Goal: Check status

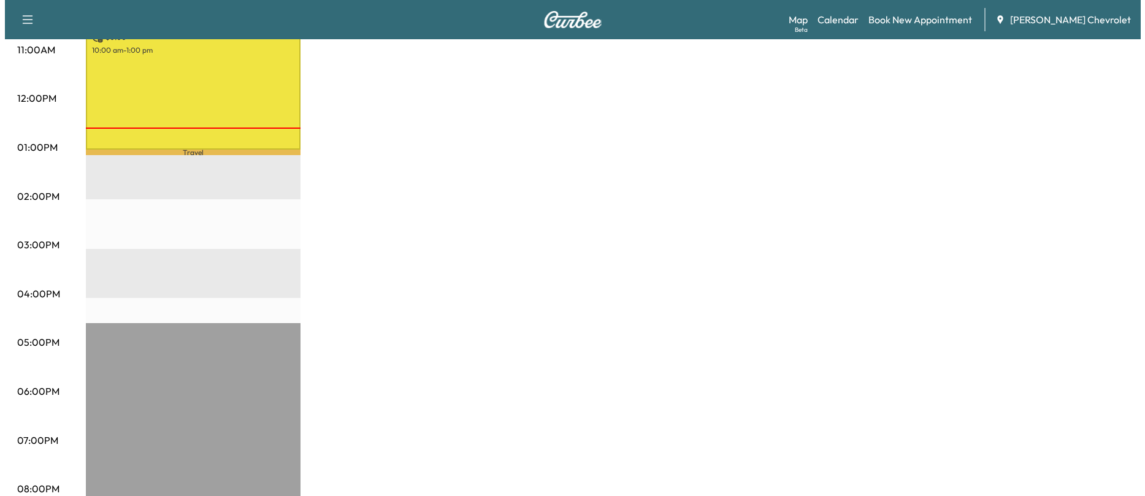
scroll to position [289, 0]
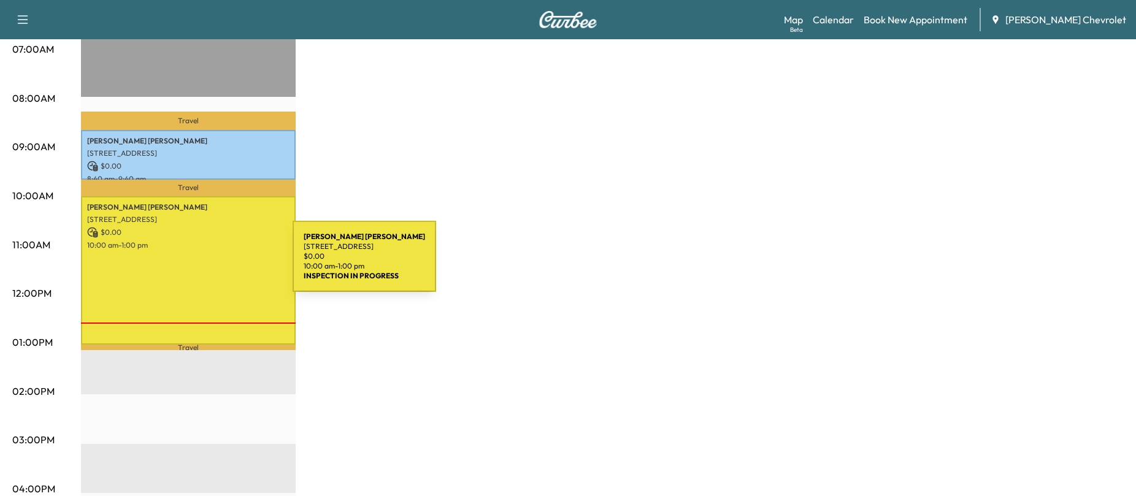
click at [201, 264] on div "[PERSON_NAME] [STREET_ADDRESS] $ 0.00 10:00 am - 1:00 pm" at bounding box center [188, 270] width 215 height 148
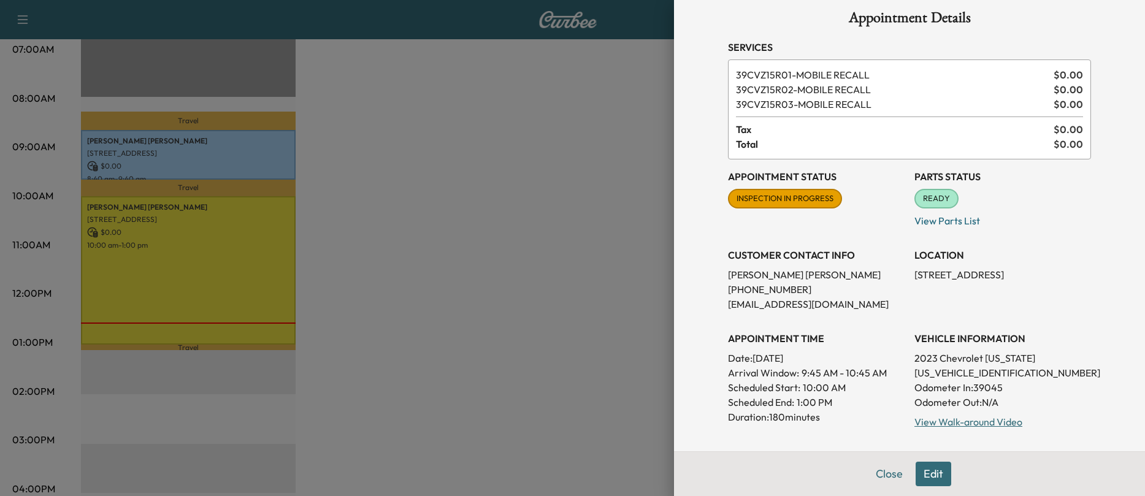
scroll to position [0, 0]
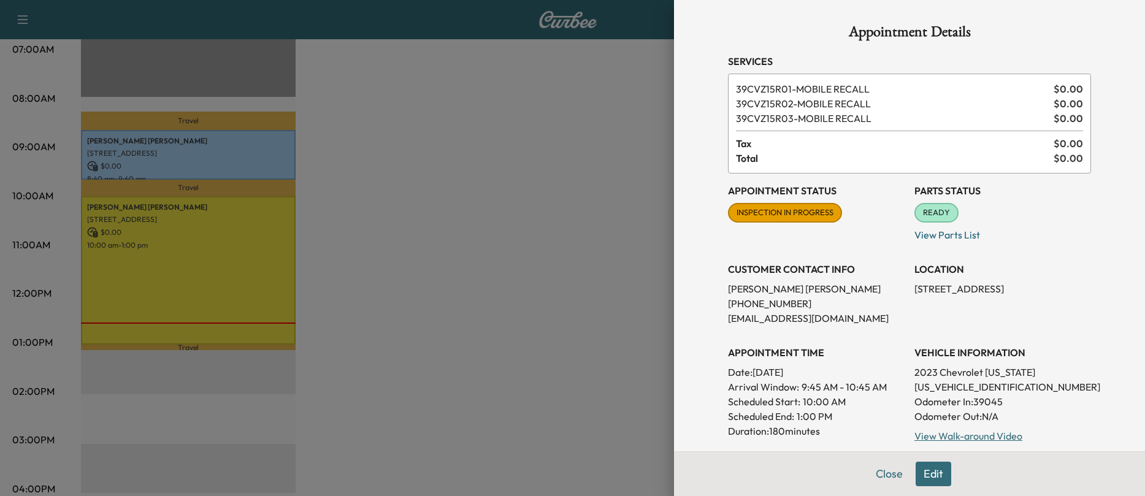
click at [660, 338] on div at bounding box center [572, 248] width 1145 height 496
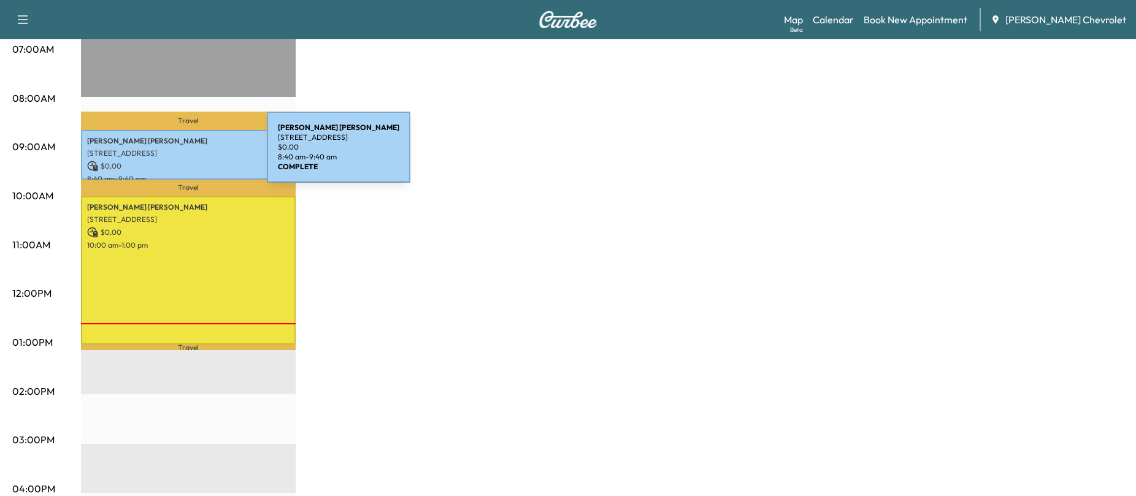
click at [175, 155] on p "[STREET_ADDRESS]" at bounding box center [188, 153] width 202 height 10
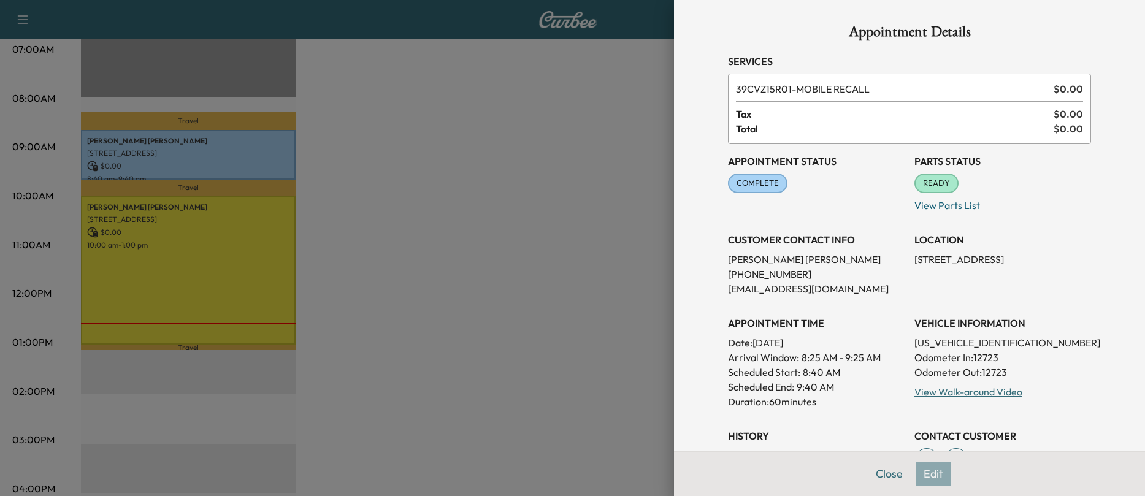
click at [520, 239] on div at bounding box center [572, 248] width 1145 height 496
